Goal: Information Seeking & Learning: Understand process/instructions

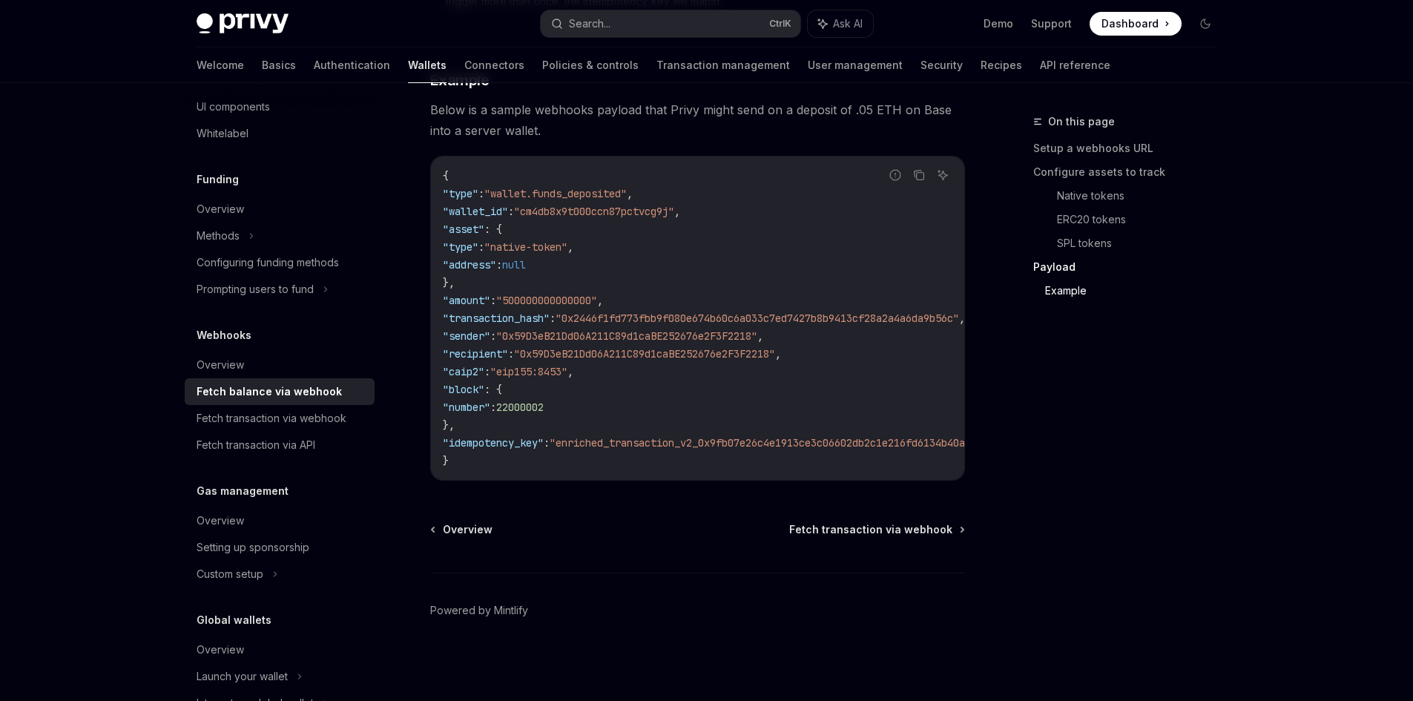
scroll to position [2650, 0]
click at [303, 426] on div "Fetch transaction via webhook" at bounding box center [272, 418] width 150 height 18
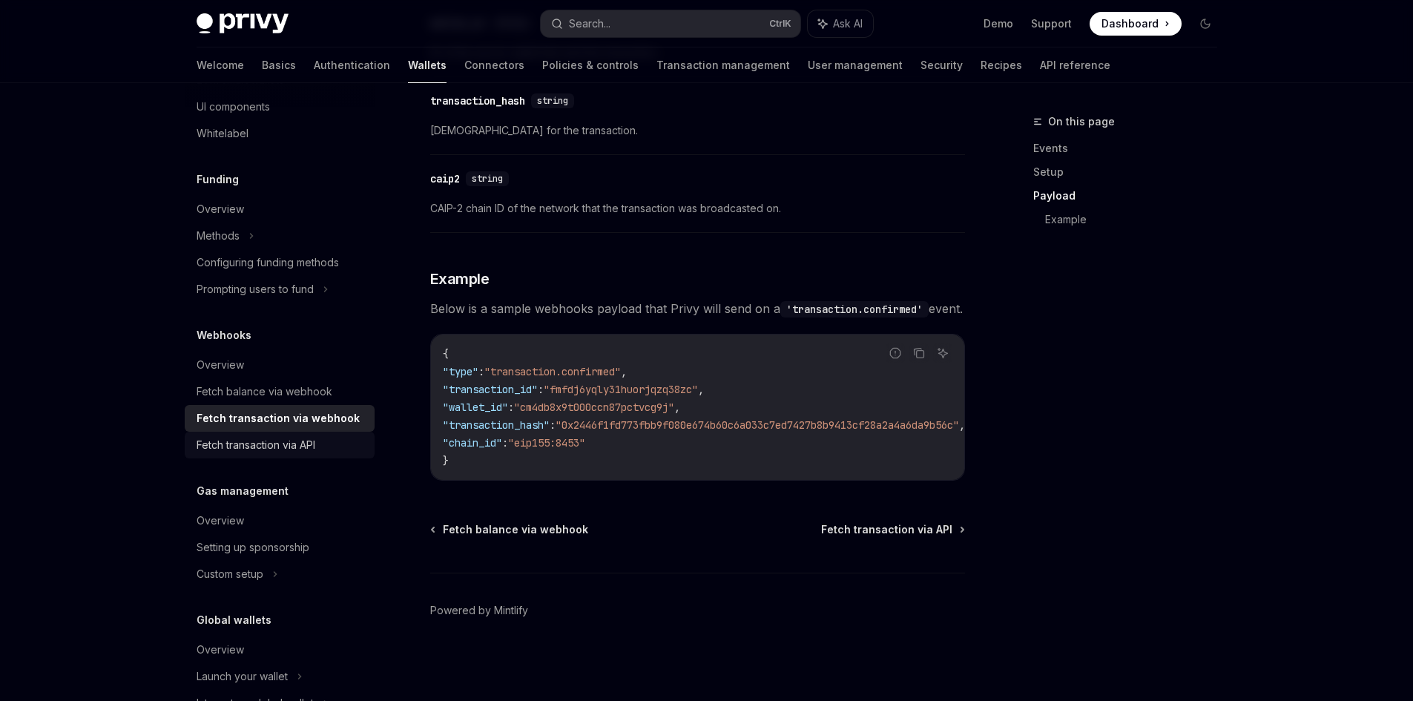
click at [288, 451] on div "Fetch transaction via API" at bounding box center [256, 445] width 119 height 18
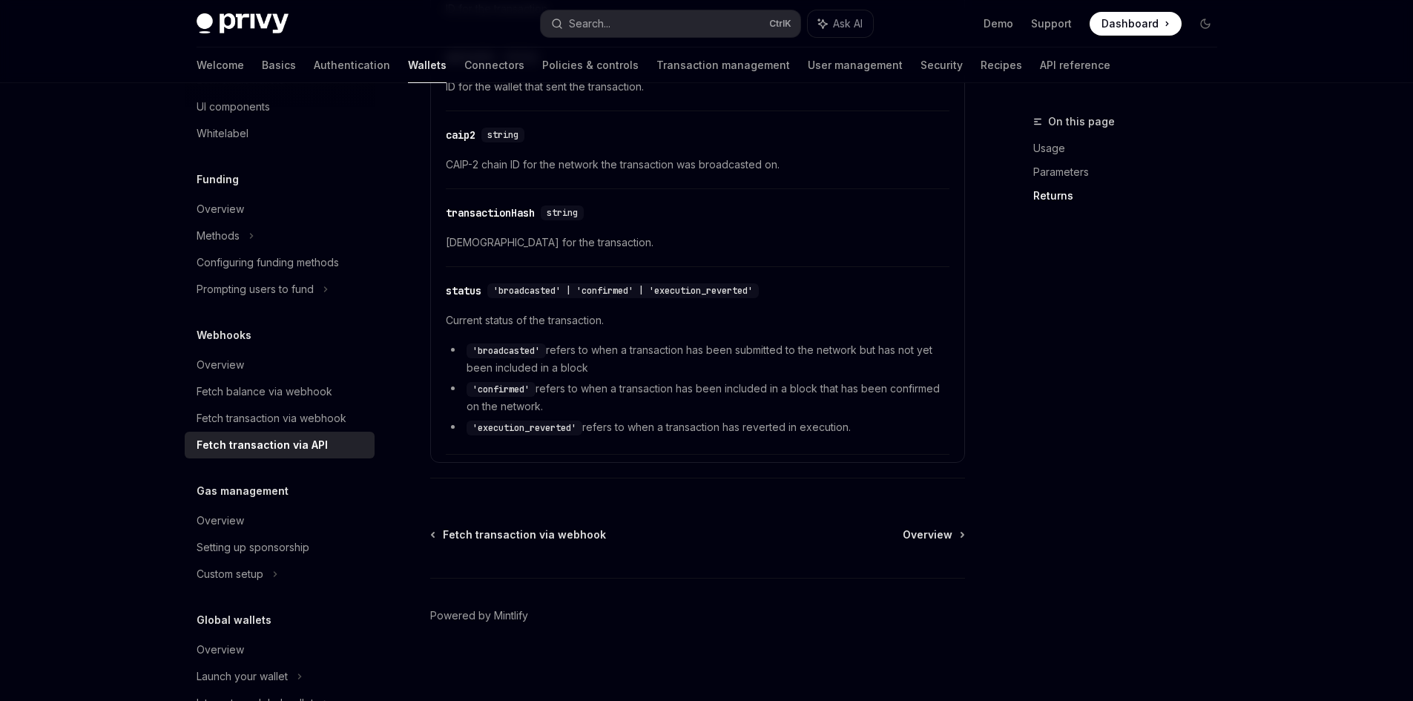
scroll to position [989, 0]
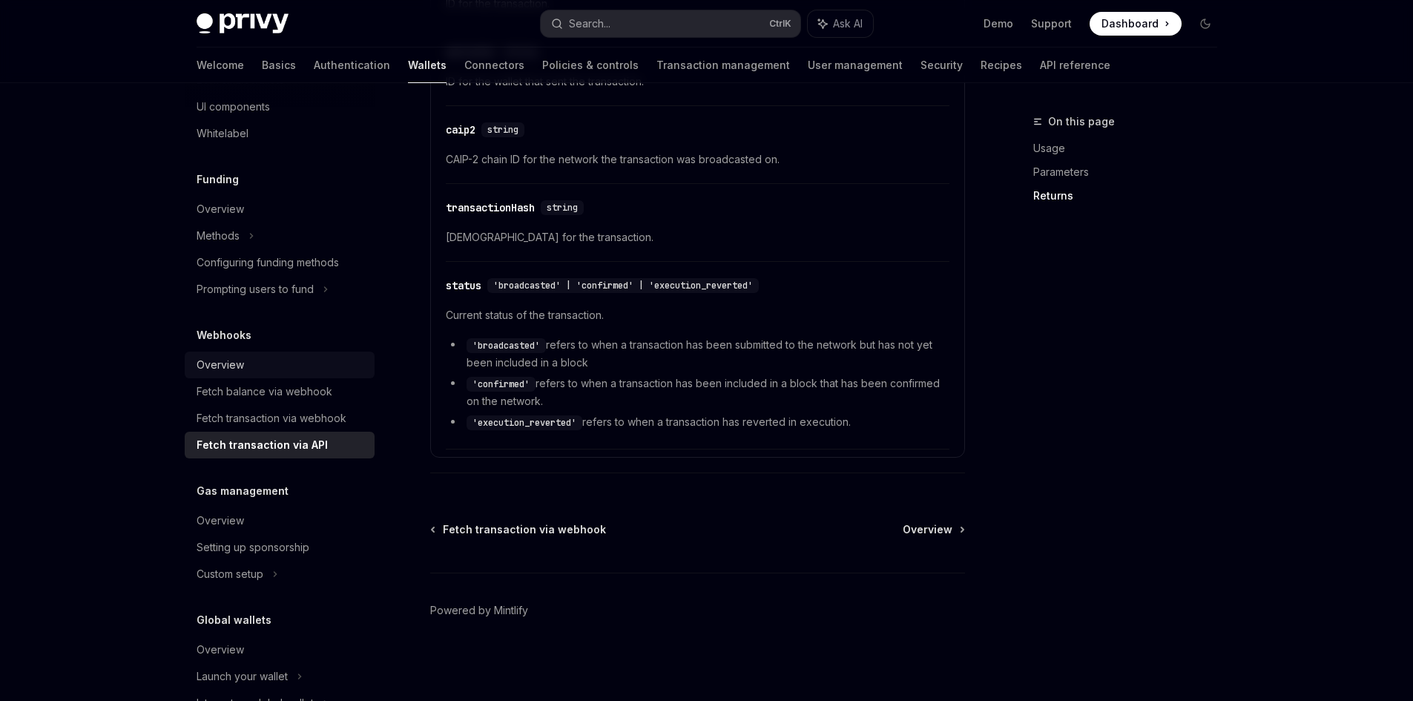
click at [234, 373] on div "Overview" at bounding box center [220, 365] width 47 height 18
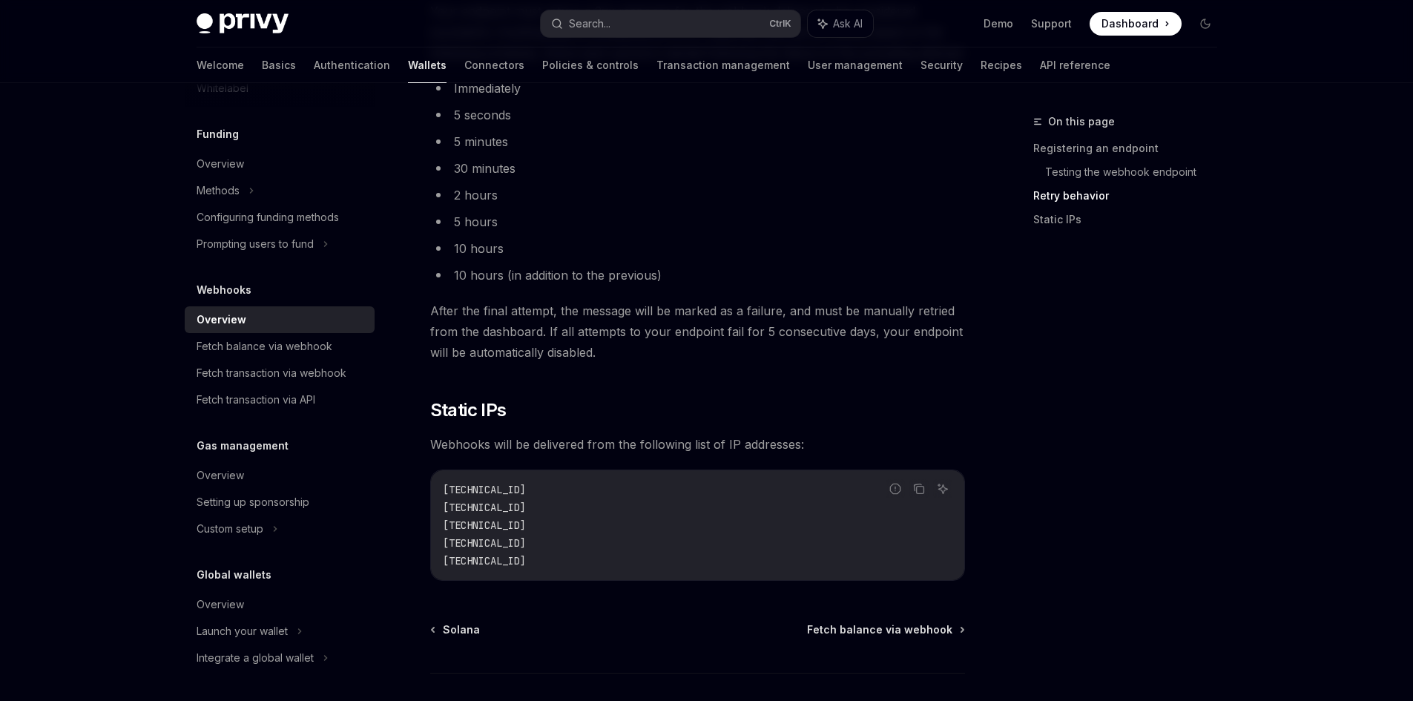
scroll to position [1477, 0]
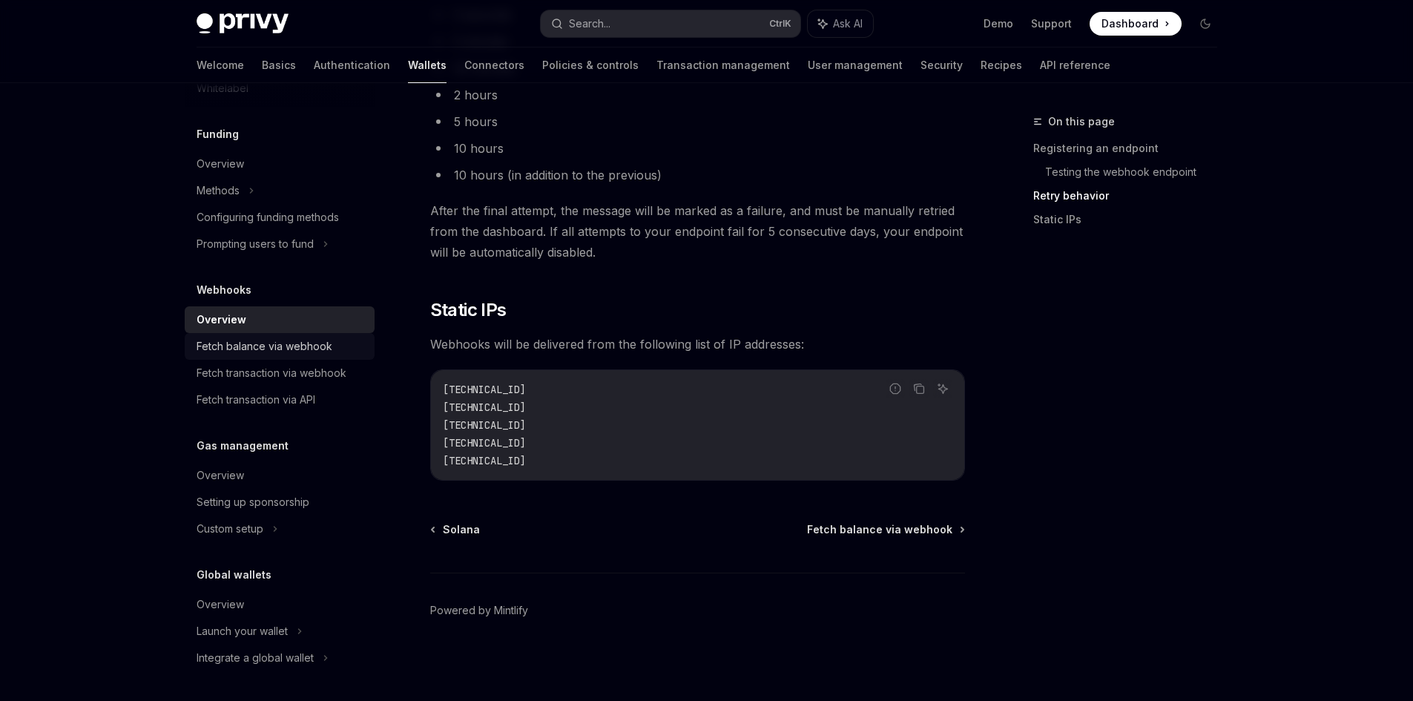
click at [324, 355] on link "Fetch balance via webhook" at bounding box center [280, 346] width 190 height 27
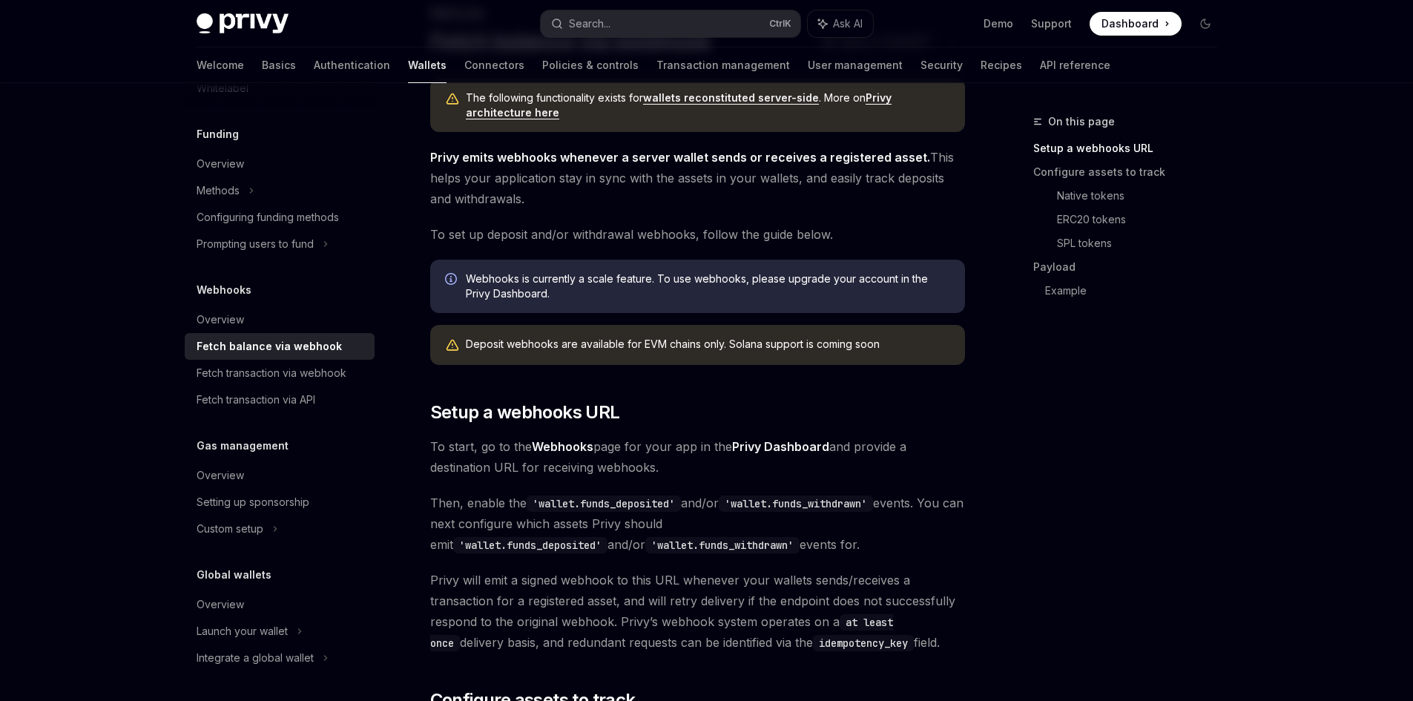
scroll to position [148, 0]
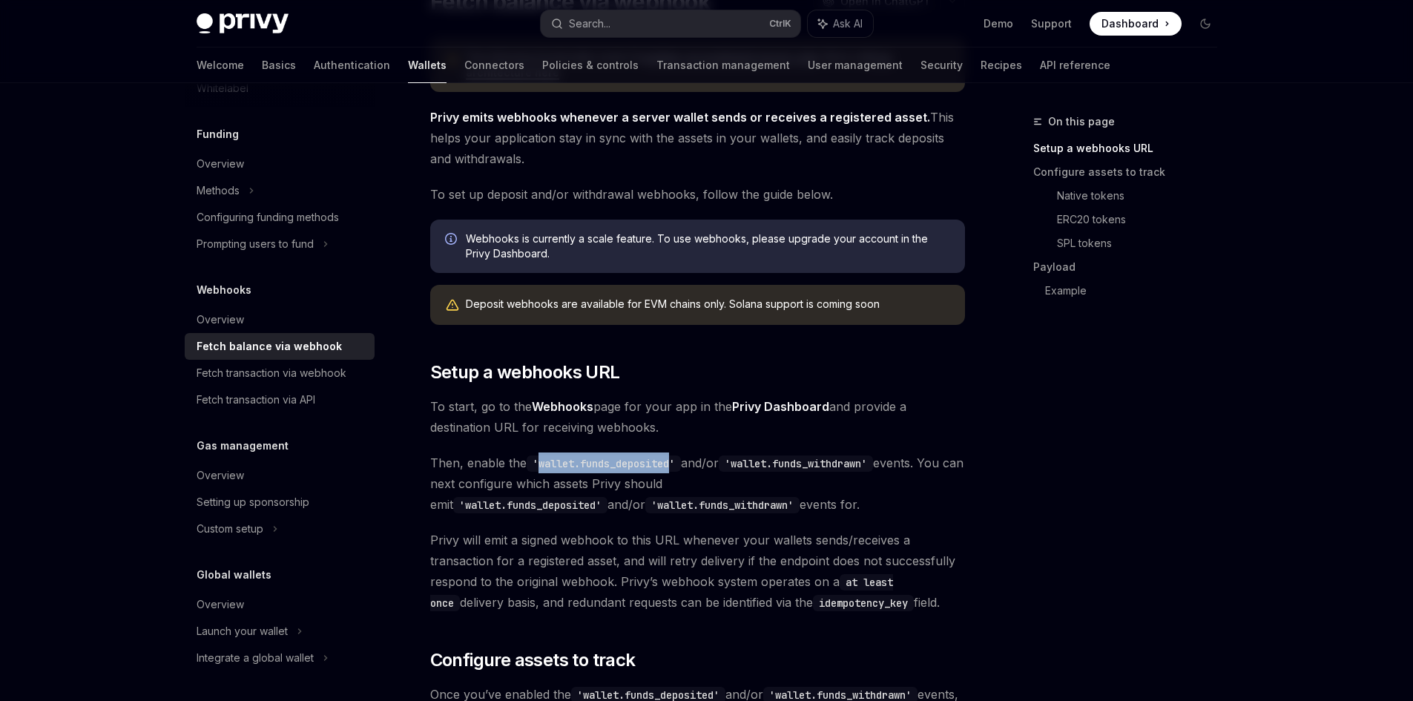
drag, startPoint x: 538, startPoint y: 463, endPoint x: 674, endPoint y: 464, distance: 135.7
click at [674, 464] on code "'wallet.funds_deposited'" at bounding box center [604, 463] width 154 height 16
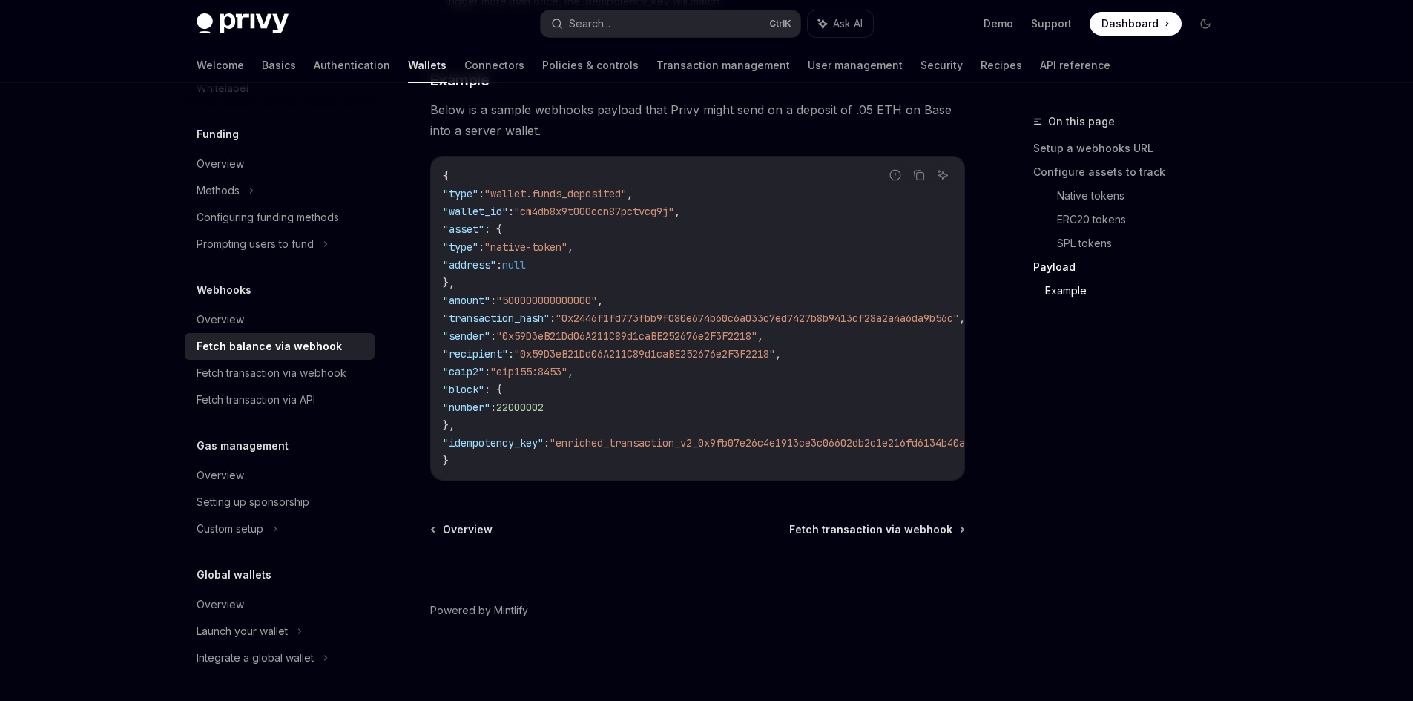
scroll to position [2502, 0]
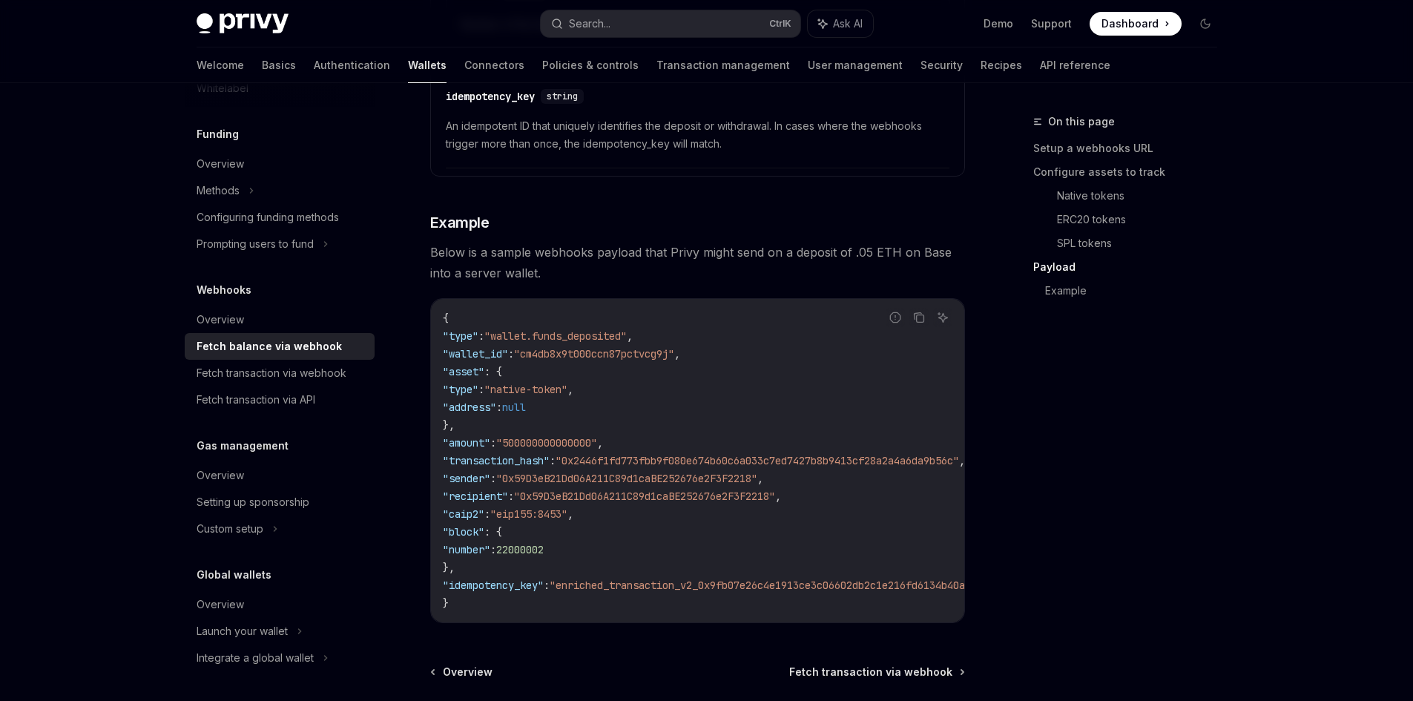
type textarea "*"
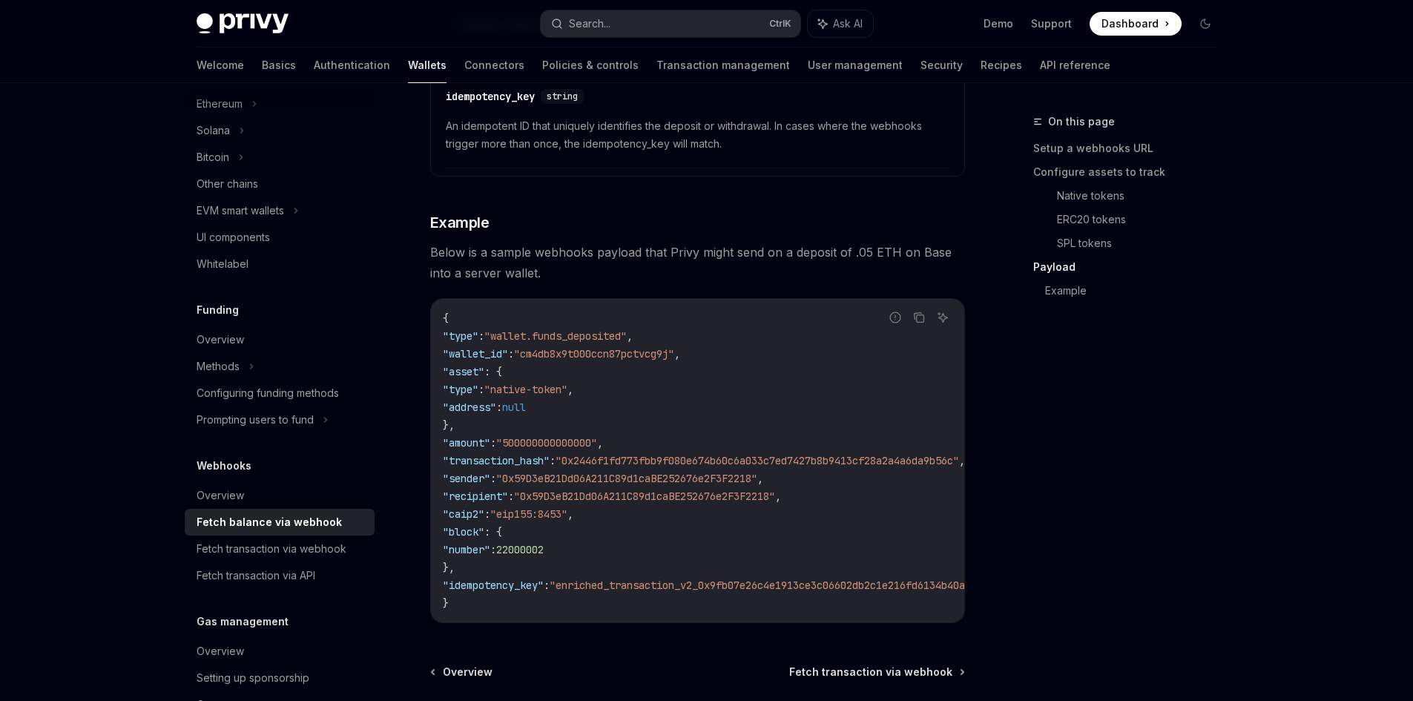
click at [490, 552] on span ""number"" at bounding box center [466, 549] width 47 height 13
drag, startPoint x: 455, startPoint y: 596, endPoint x: 449, endPoint y: 607, distance: 12.3
click at [449, 604] on code "{ "type" : "wallet.funds_deposited" , "wallet_id" : "cm4db8x9t000ccn87pctvcg9j"…" at bounding box center [796, 460] width 706 height 303
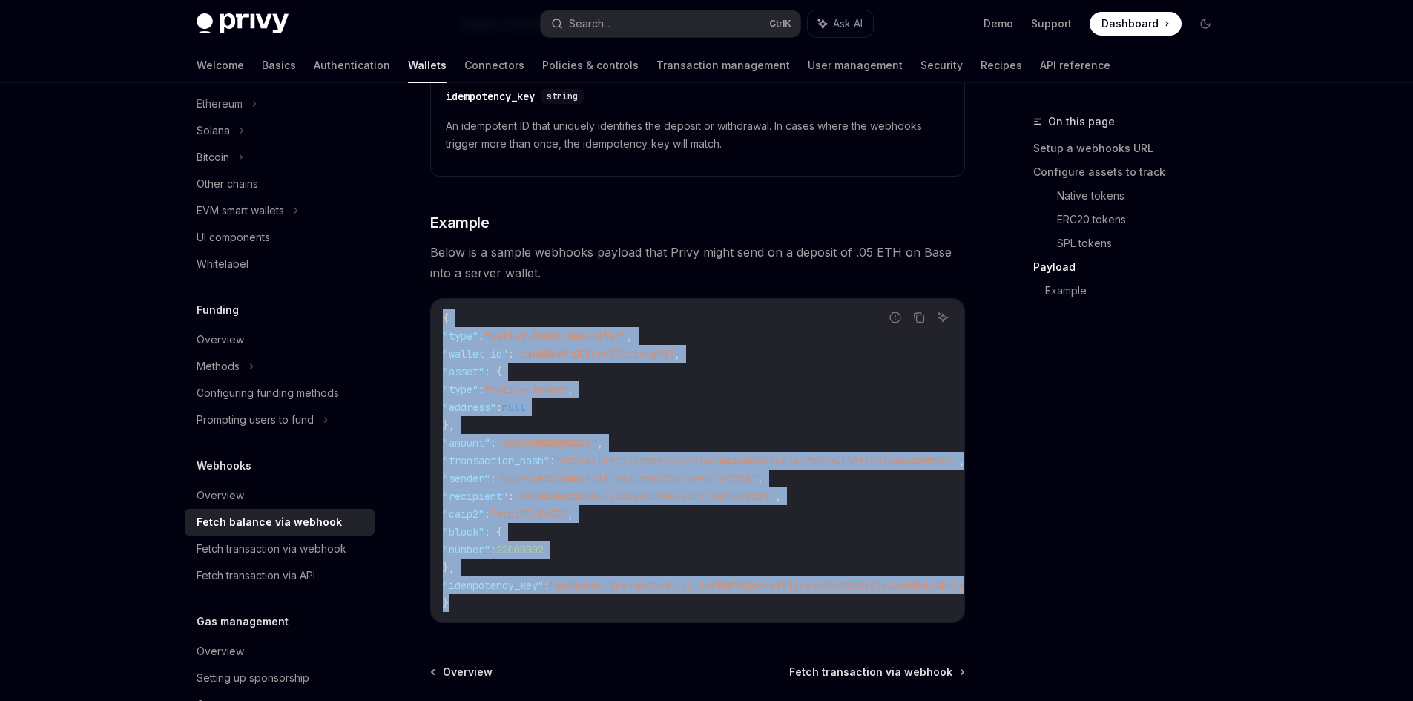
drag, startPoint x: 452, startPoint y: 570, endPoint x: 432, endPoint y: 325, distance: 246.3
click at [432, 325] on div "{ "type" : "wallet.funds_deposited" , "wallet_id" : "cm4db8x9t000ccn87pctvcg9j"…" at bounding box center [697, 460] width 533 height 323
copy code "{ "type" : "wallet.funds_deposited" , "wallet_id" : "cm4db8x9t000ccn87pctvcg9j"…"
